Goal: Task Accomplishment & Management: Use online tool/utility

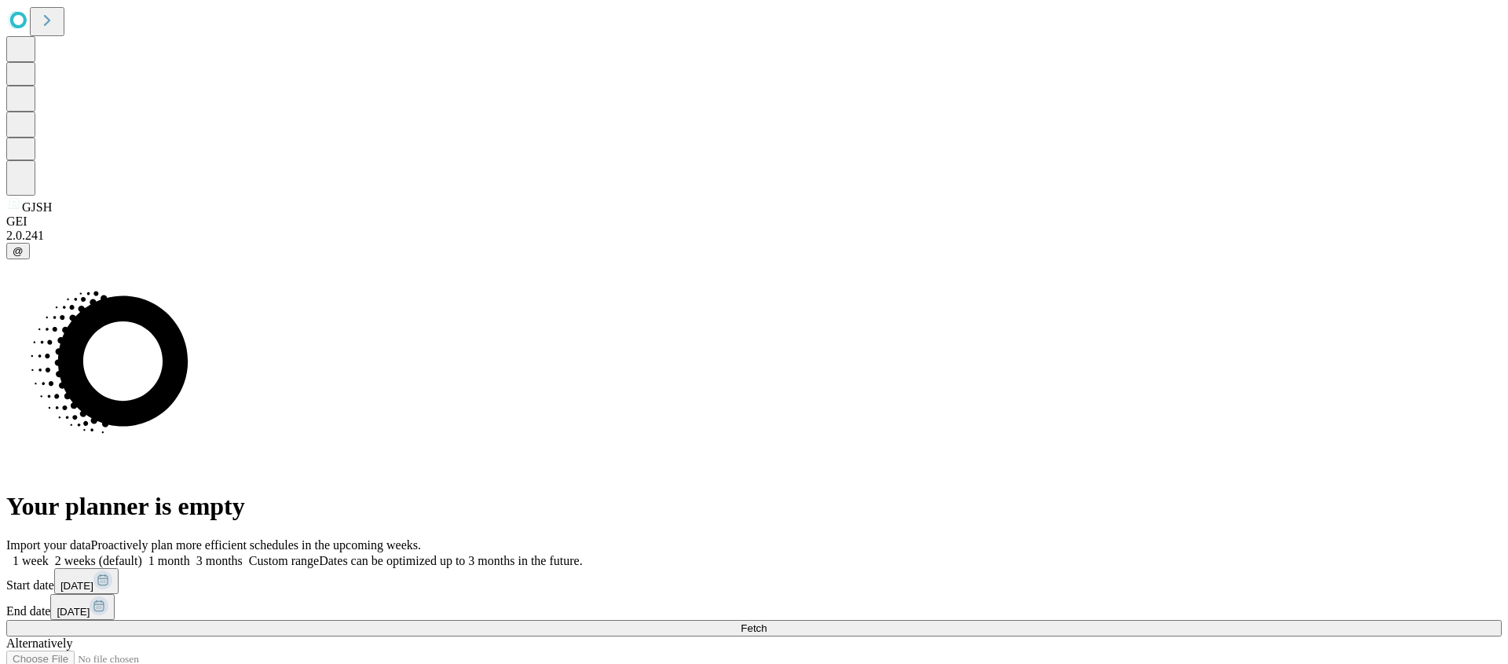
click at [767, 622] on span "Fetch" at bounding box center [754, 628] width 26 height 12
